Goal: Navigation & Orientation: Find specific page/section

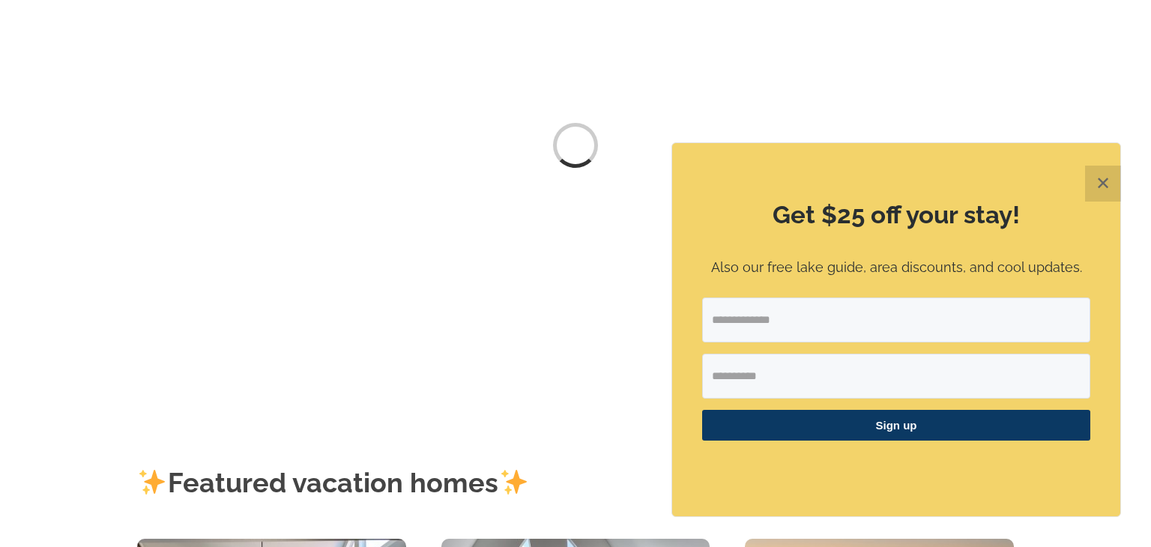
scroll to position [129, 0]
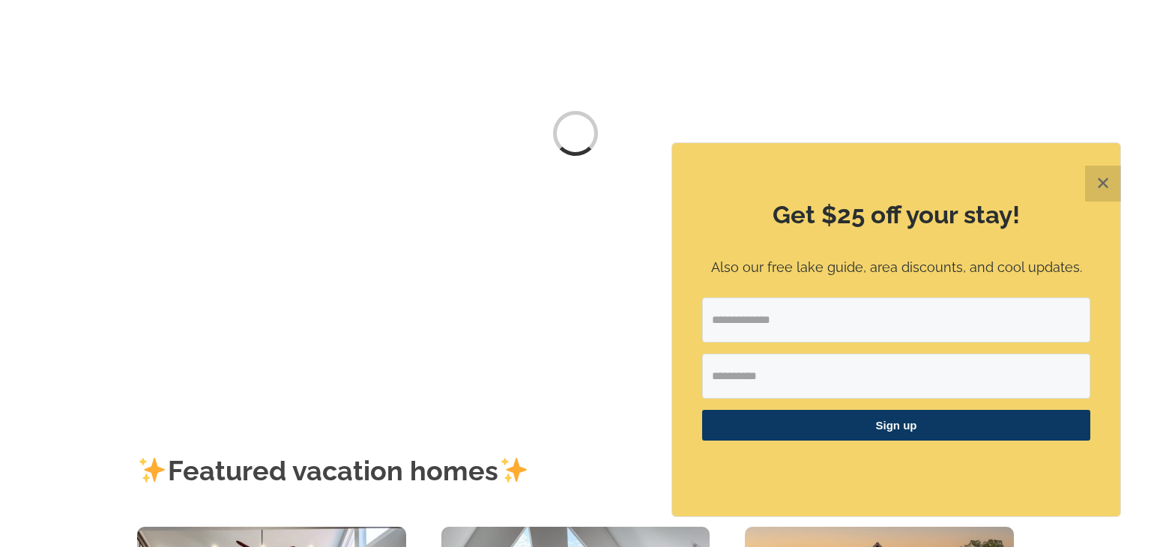
click at [1106, 184] on button "✕" at bounding box center [1104, 184] width 36 height 36
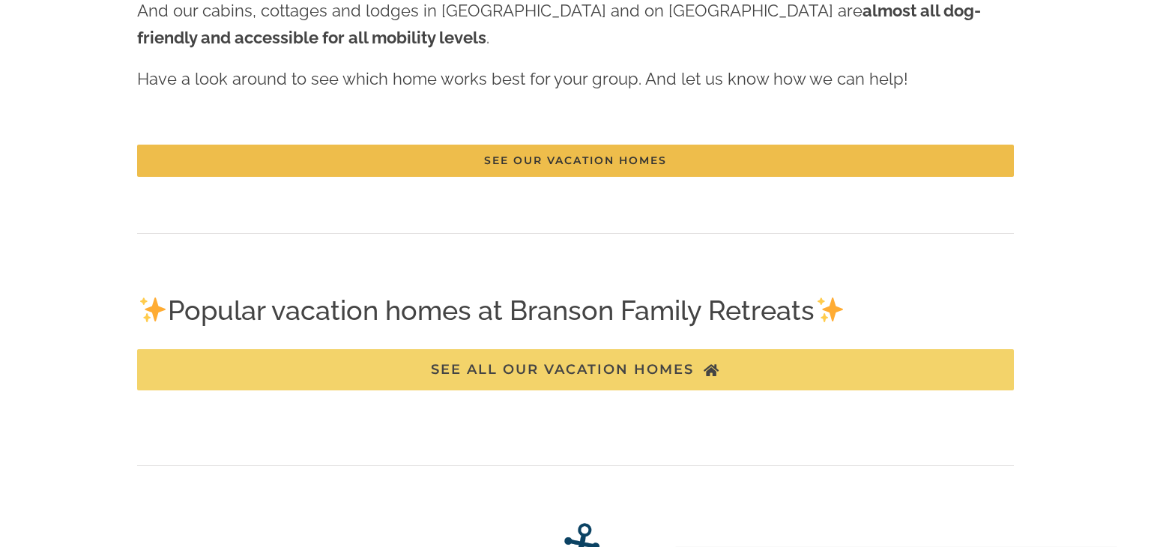
scroll to position [2074, 0]
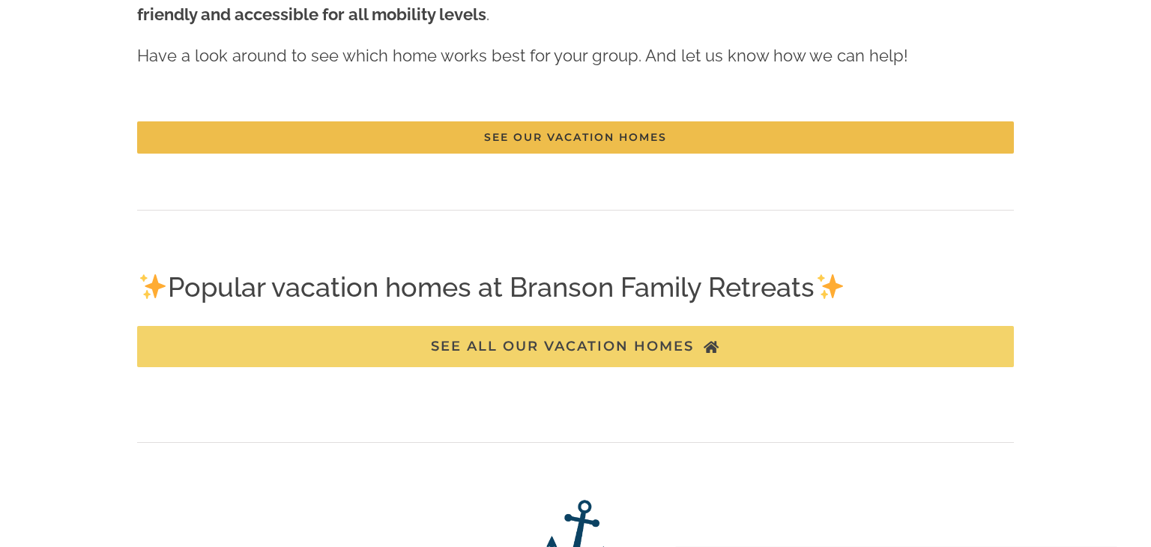
click at [604, 339] on span "SEE ALL OUR VACATION HOMES" at bounding box center [562, 347] width 263 height 16
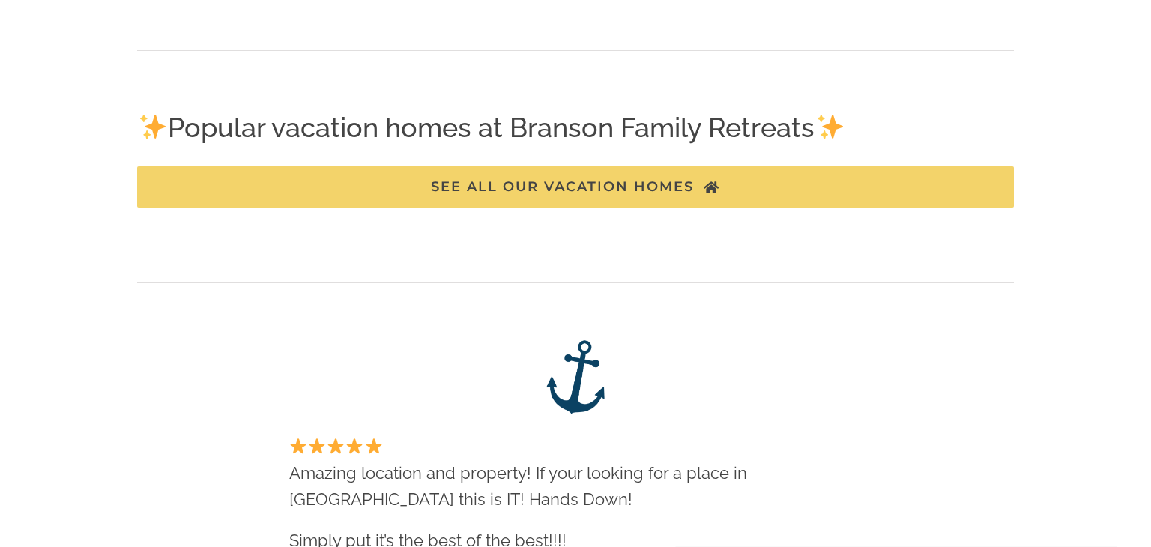
scroll to position [2381, 0]
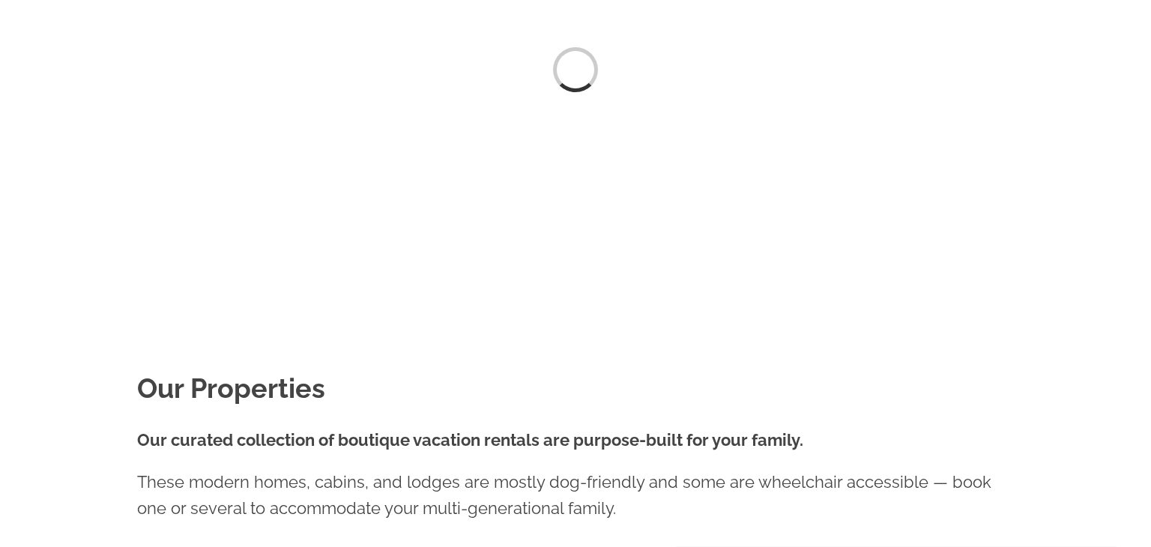
scroll to position [463, 0]
